Goal: Check status: Check status

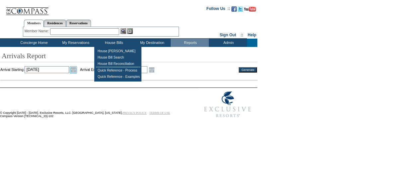
click at [77, 70] on link "Open the calendar popup." at bounding box center [73, 69] width 7 height 7
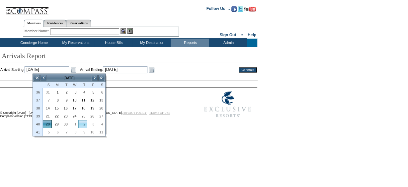
click at [84, 122] on link "2" at bounding box center [83, 123] width 8 height 7
type input "[DATE]"
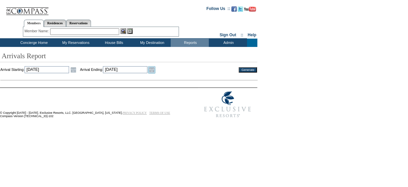
click at [156, 69] on link "Open the calendar popup." at bounding box center [151, 69] width 7 height 7
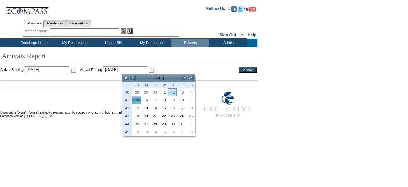
click at [173, 95] on tbody "40 28 29 30 1 2 3 4 41 5 6 7 8 9 10 11 42 12 13 14 15 16 17 18 43 19 20 21 22 2…" at bounding box center [158, 112] width 72 height 48
click at [173, 93] on link "2" at bounding box center [172, 91] width 8 height 7
type input "[DATE]"
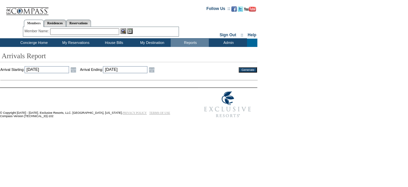
click at [250, 69] on input "Generate" at bounding box center [248, 69] width 18 height 5
